Goal: Task Accomplishment & Management: Manage account settings

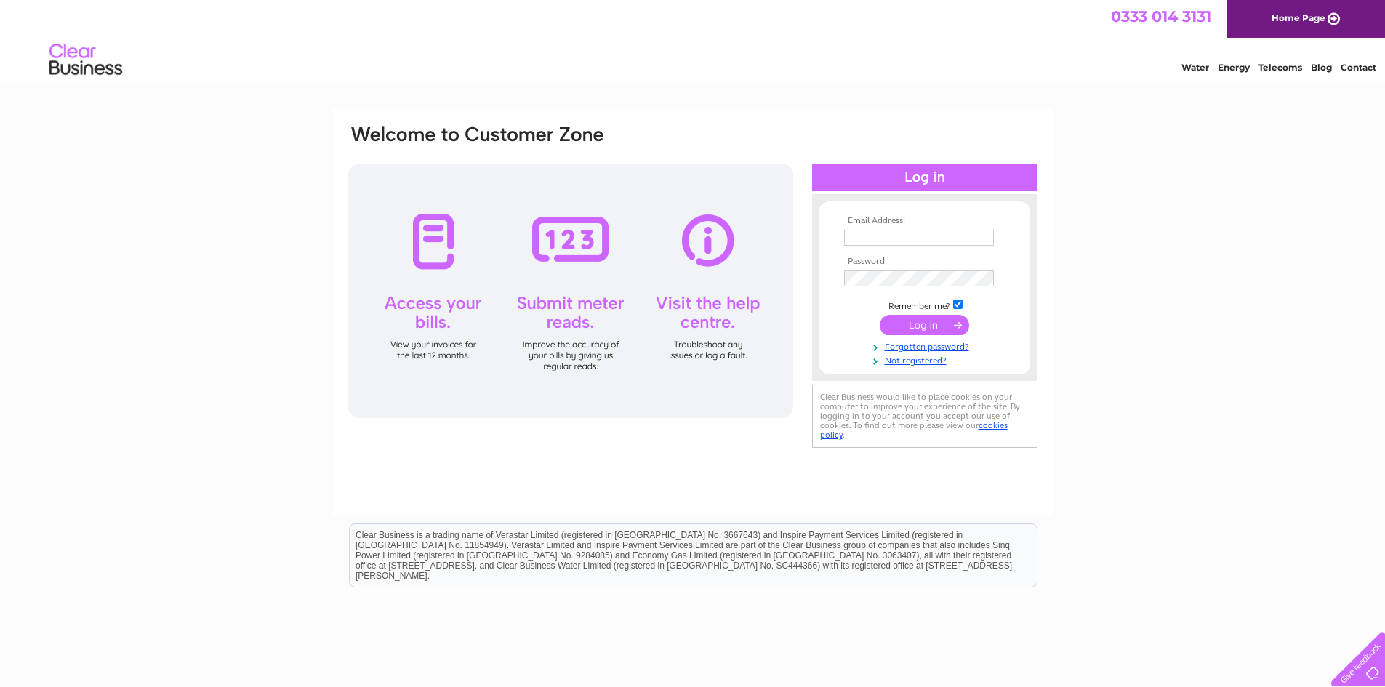
type input "[EMAIL_ADDRESS][DOMAIN_NAME]"
click at [929, 329] on input "submit" at bounding box center [924, 325] width 89 height 20
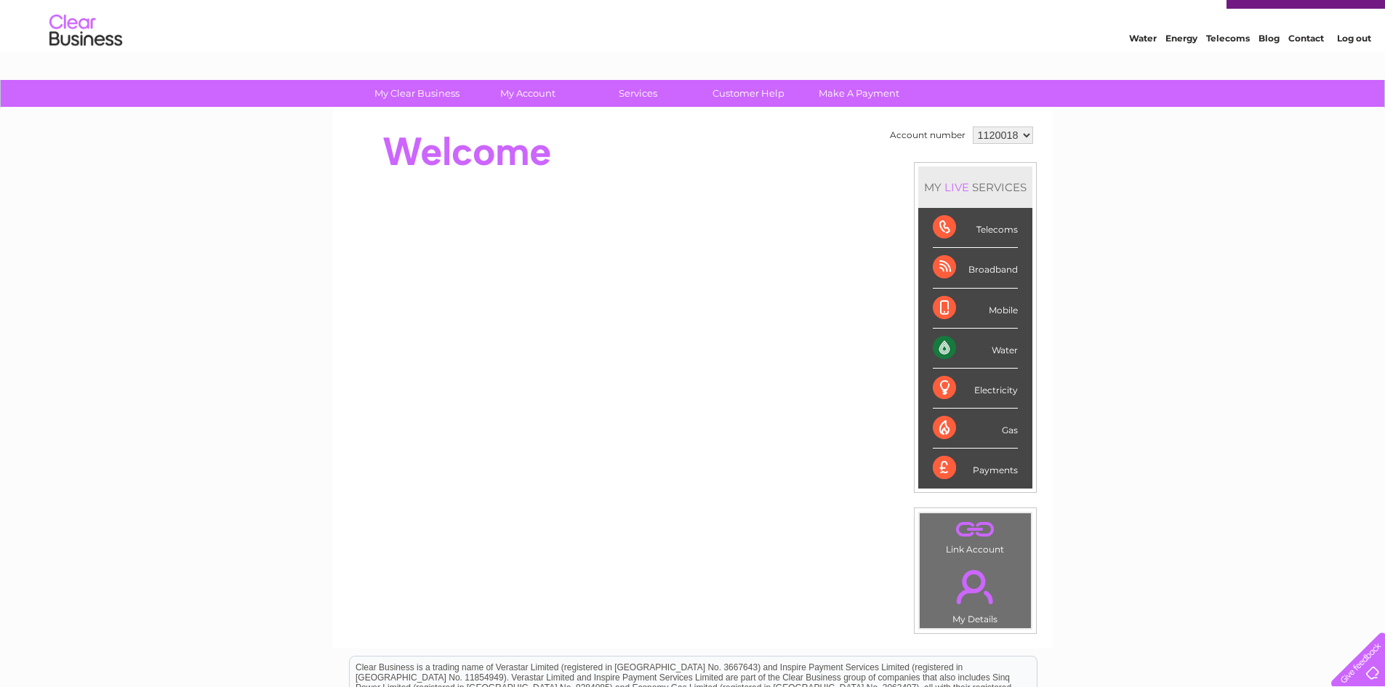
scroll to position [31, 0]
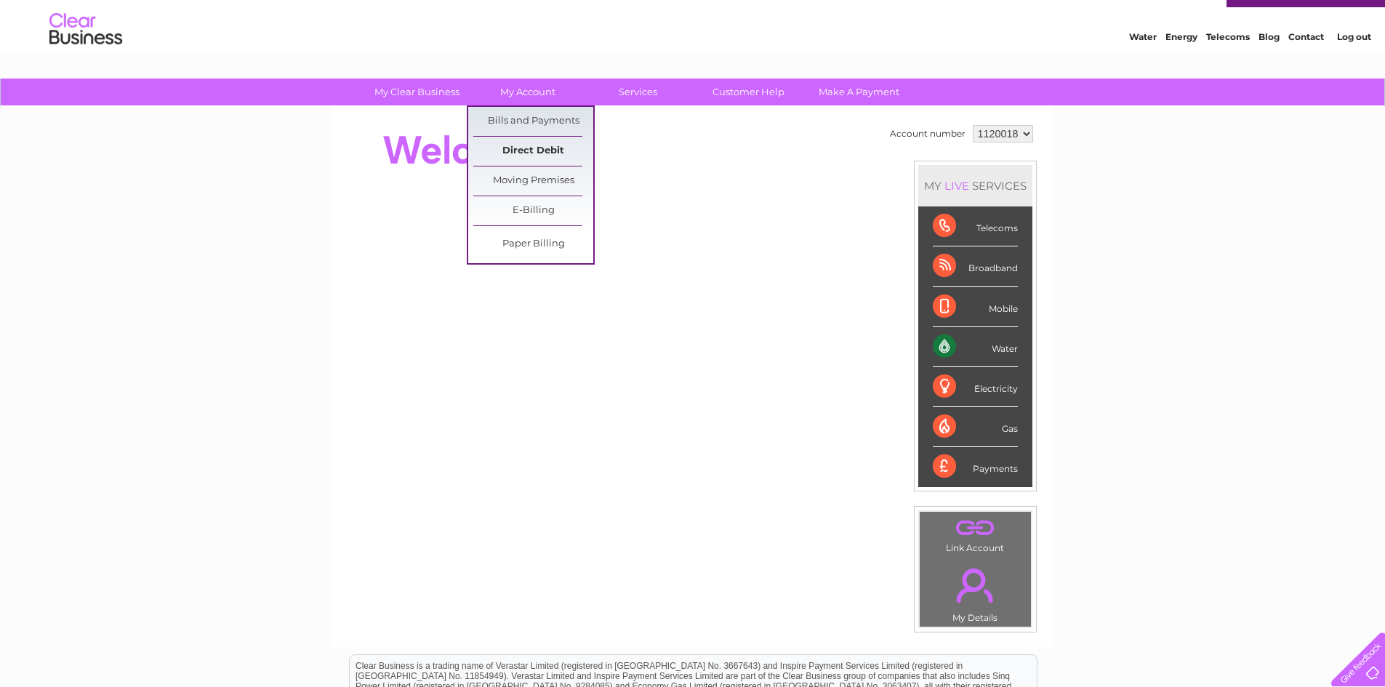
click at [515, 149] on link "Direct Debit" at bounding box center [533, 151] width 120 height 29
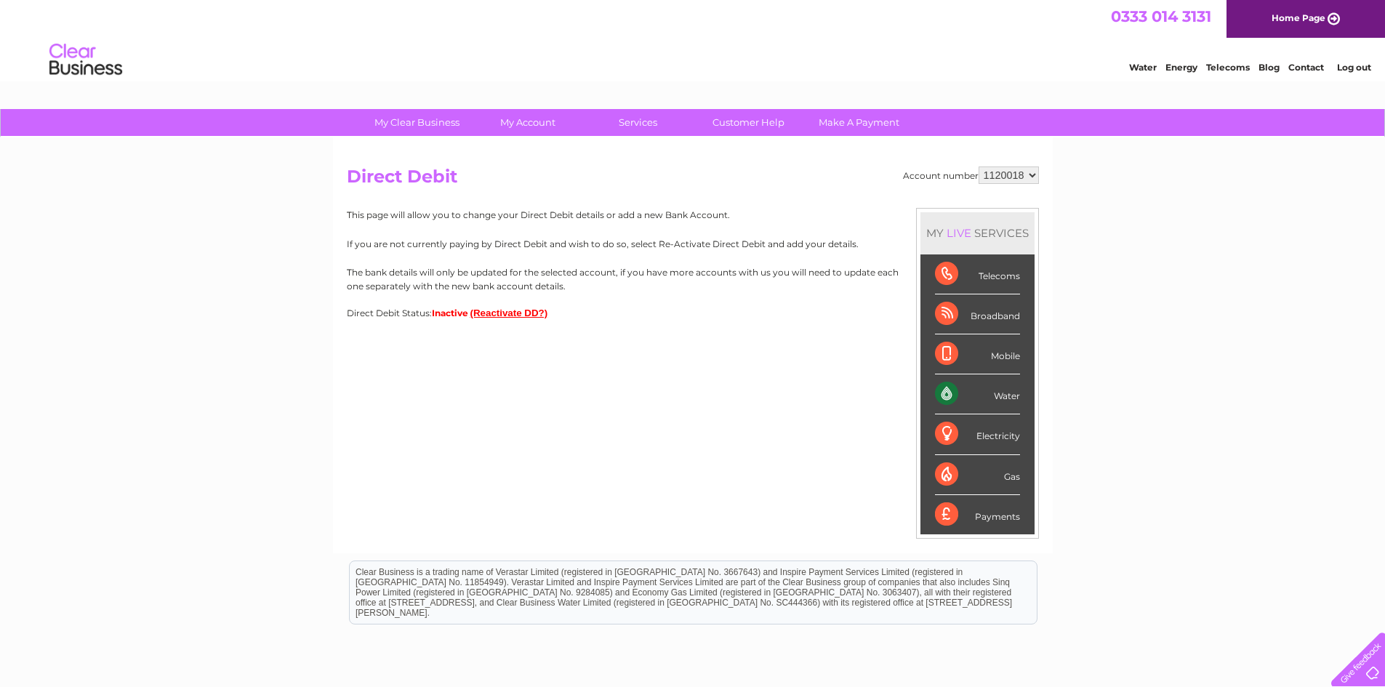
click at [520, 314] on button "(Reactivate DD?)" at bounding box center [509, 313] width 78 height 11
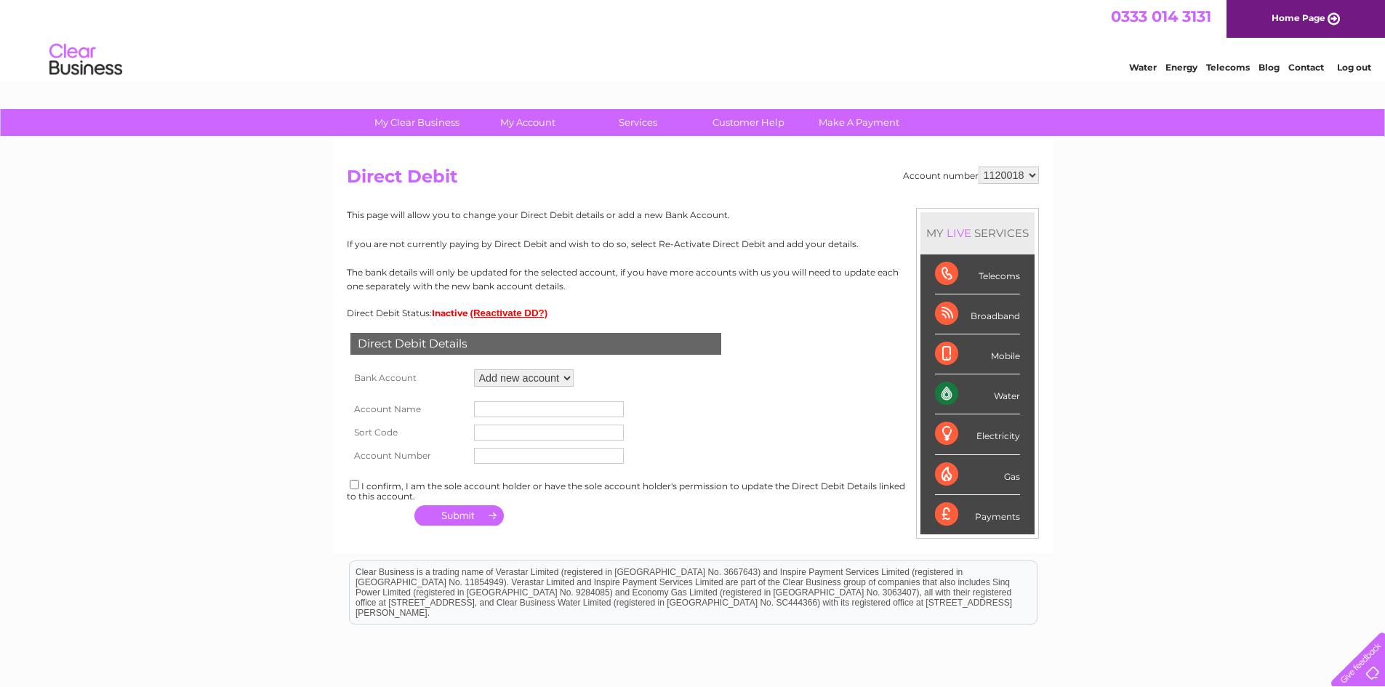
click at [555, 379] on select "Add new account ****7046 ****8722" at bounding box center [524, 377] width 100 height 17
click at [474, 369] on select "Add new account ****7046 ****8722" at bounding box center [524, 377] width 100 height 17
click at [489, 406] on input "text" at bounding box center [549, 409] width 150 height 16
click at [507, 414] on input "text" at bounding box center [549, 409] width 150 height 16
click at [476, 434] on input "text" at bounding box center [549, 433] width 150 height 16
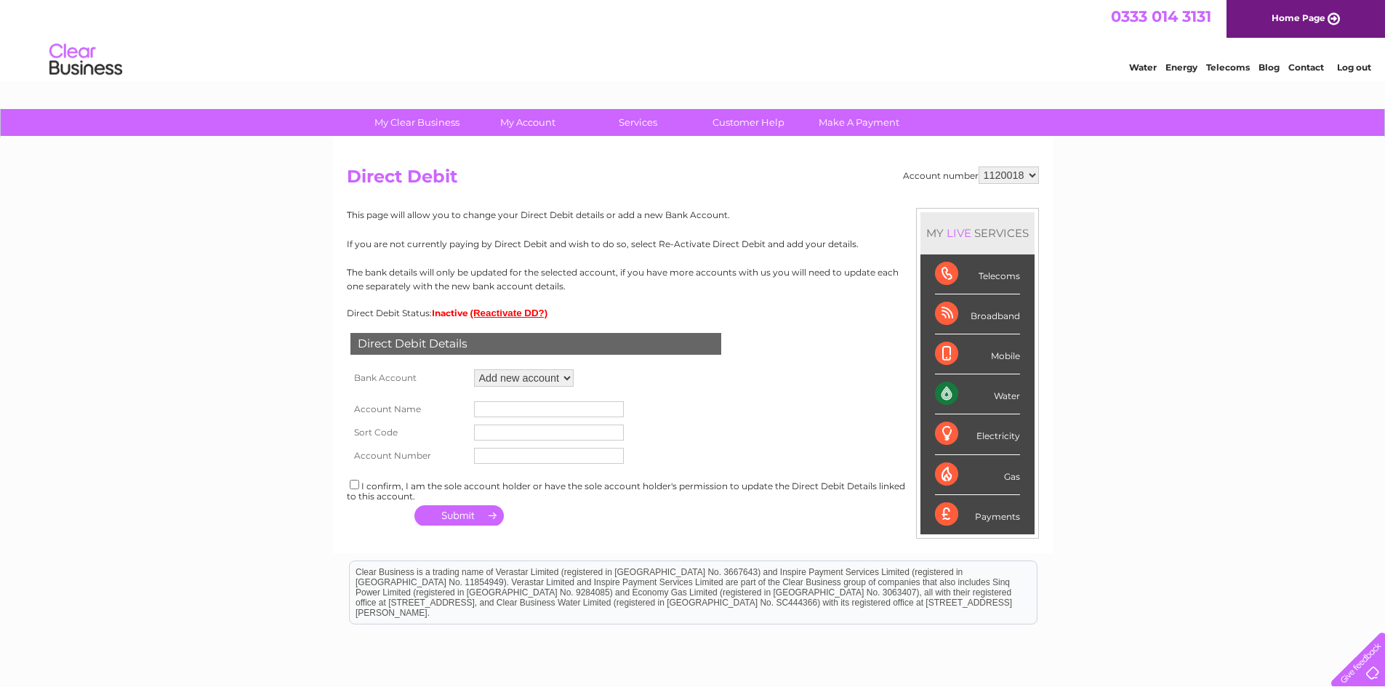
click at [477, 450] on input "text" at bounding box center [549, 456] width 150 height 16
click at [488, 409] on input "text" at bounding box center [549, 409] width 150 height 16
type input "M Gaffney"
type input "400125"
type input "81575740"
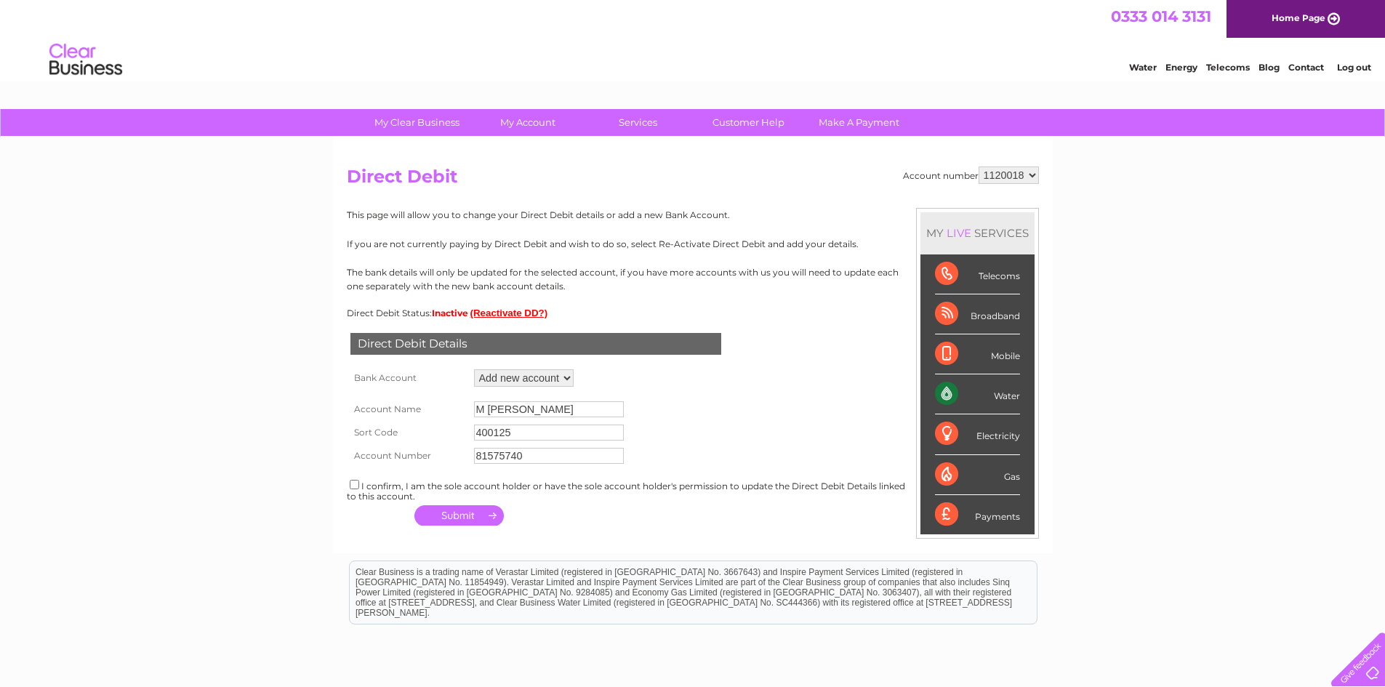
click at [352, 487] on input "checkbox" at bounding box center [354, 484] width 9 height 9
checkbox input "true"
click at [452, 519] on button "button" at bounding box center [458, 515] width 89 height 20
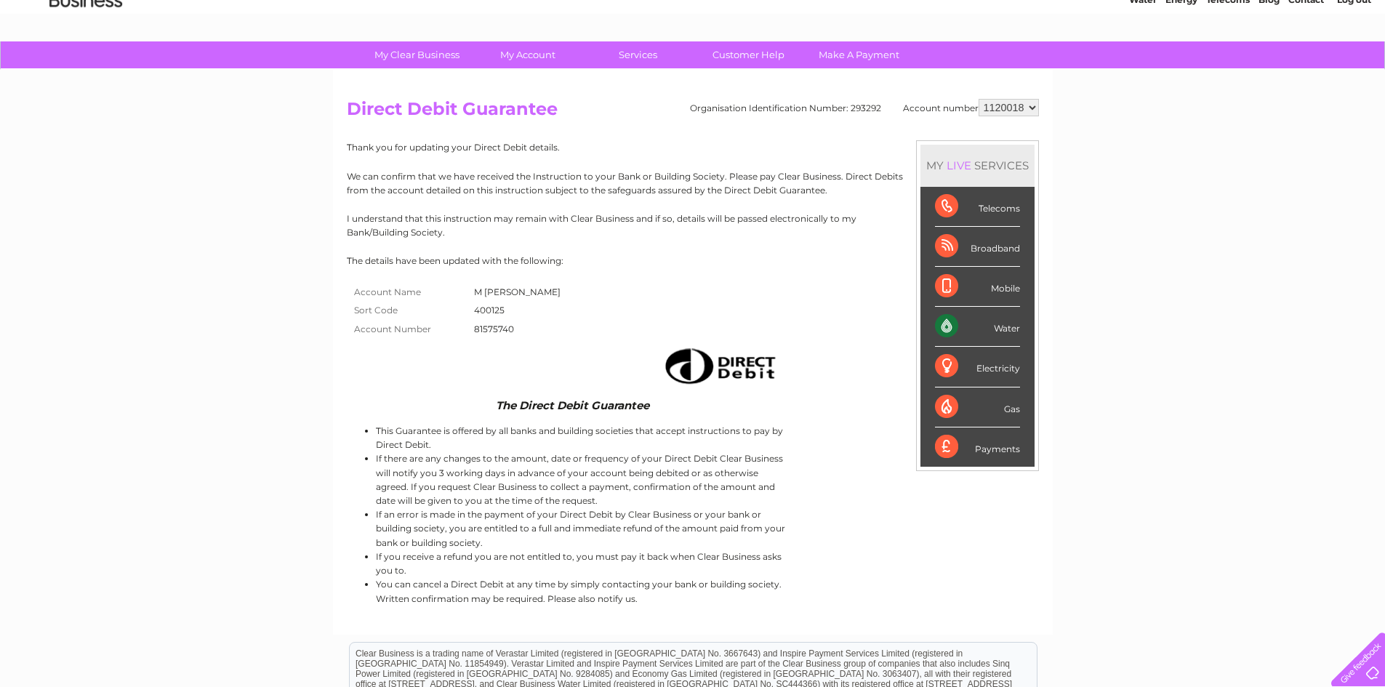
scroll to position [69, 0]
